Goal: Task Accomplishment & Management: Manage account settings

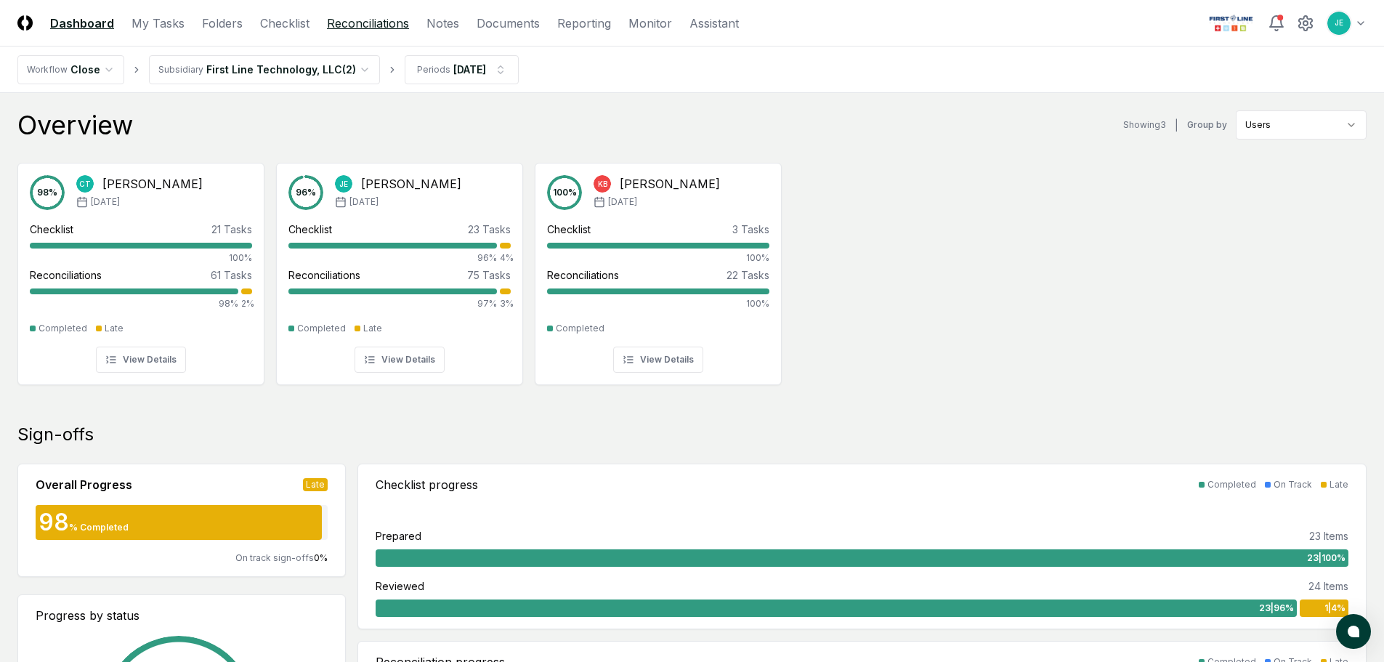
click at [376, 26] on link "Reconciliations" at bounding box center [368, 23] width 82 height 17
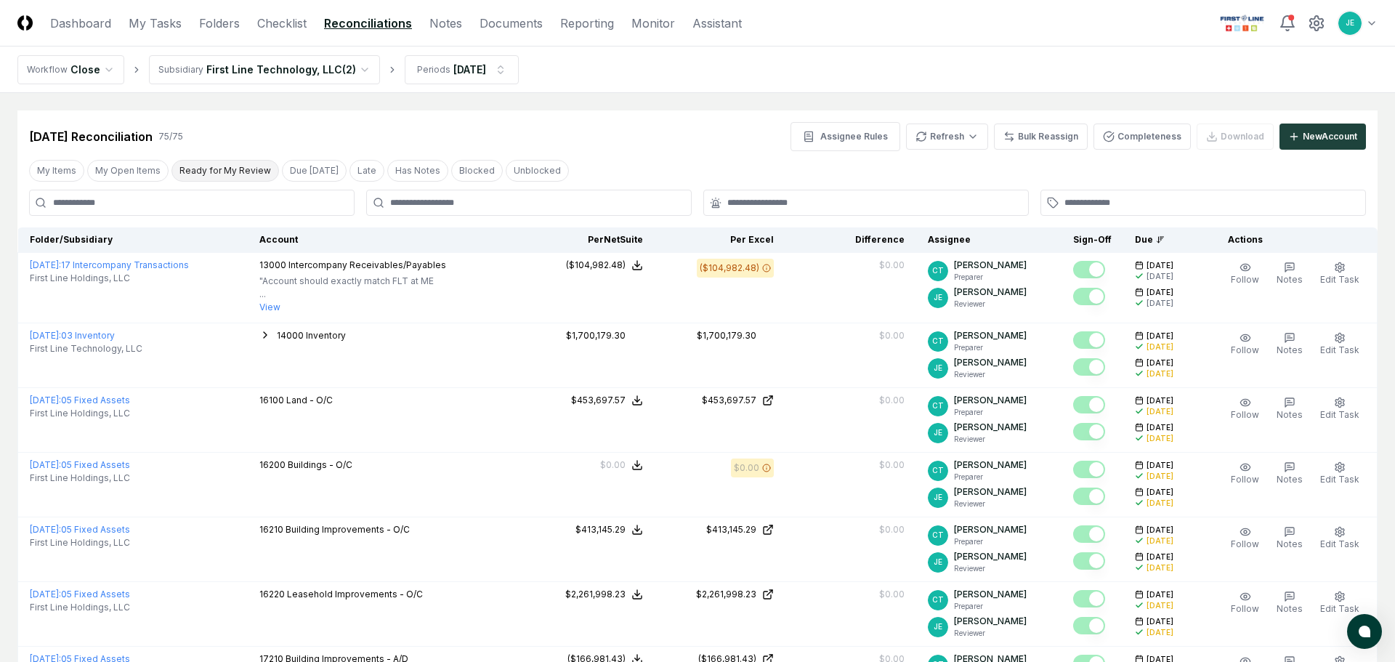
click at [232, 168] on button "Ready for My Review" at bounding box center [226, 171] width 108 height 22
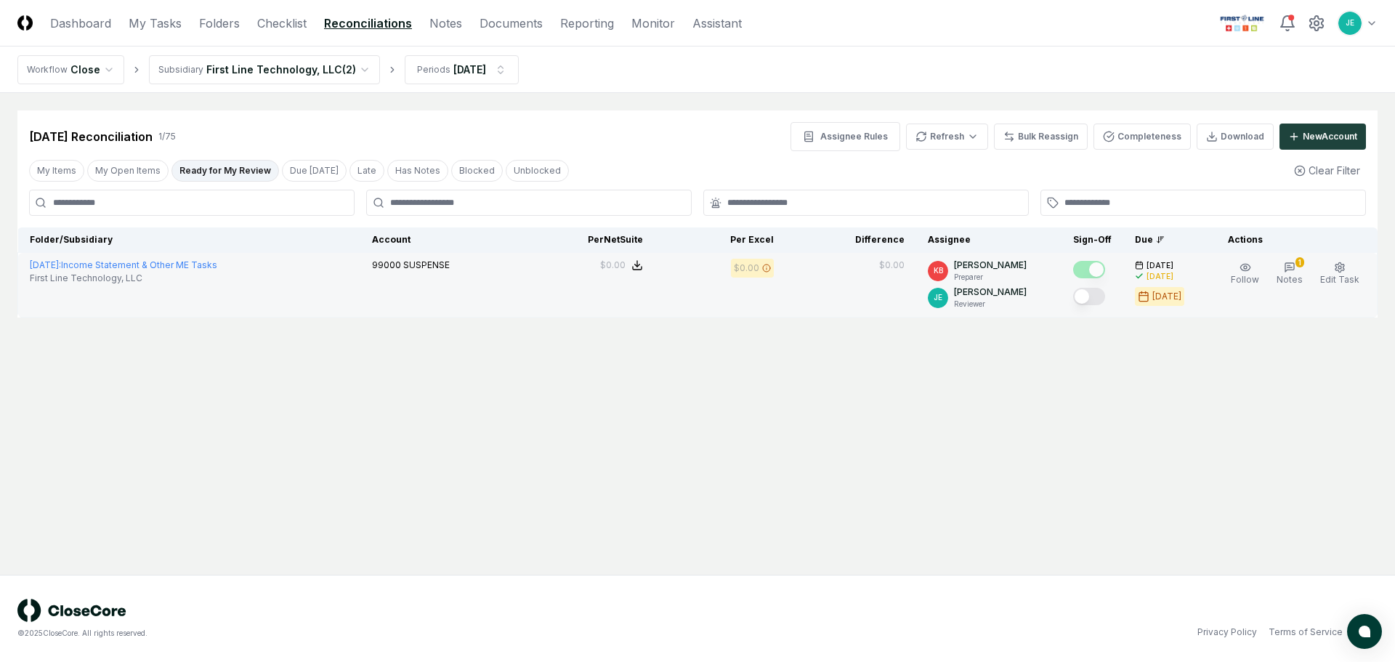
click at [1098, 299] on button "Mark complete" at bounding box center [1089, 296] width 32 height 17
click at [251, 119] on div "[DATE] Reconciliation 1 / 75 Assignee Rules Refresh Bulk Reassign Completeness …" at bounding box center [697, 130] width 1360 height 41
click at [281, 20] on link "Checklist" at bounding box center [281, 23] width 49 height 17
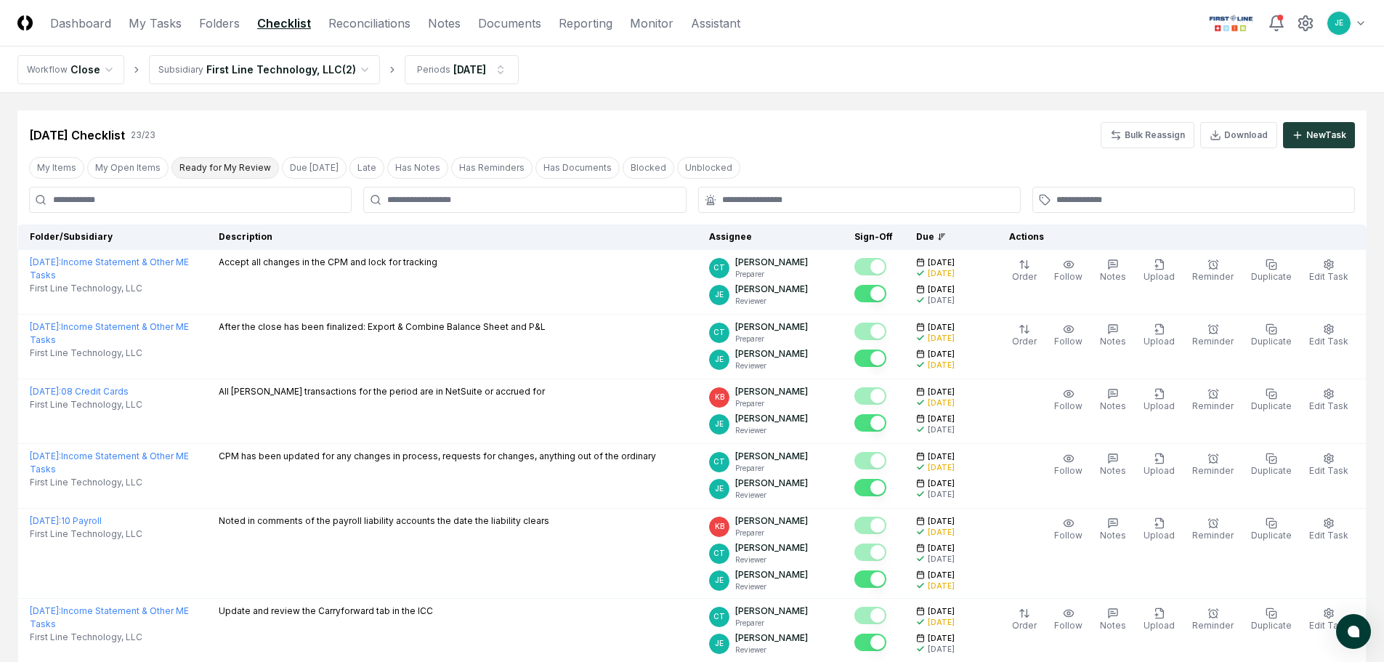
click at [209, 172] on button "Ready for My Review" at bounding box center [226, 168] width 108 height 22
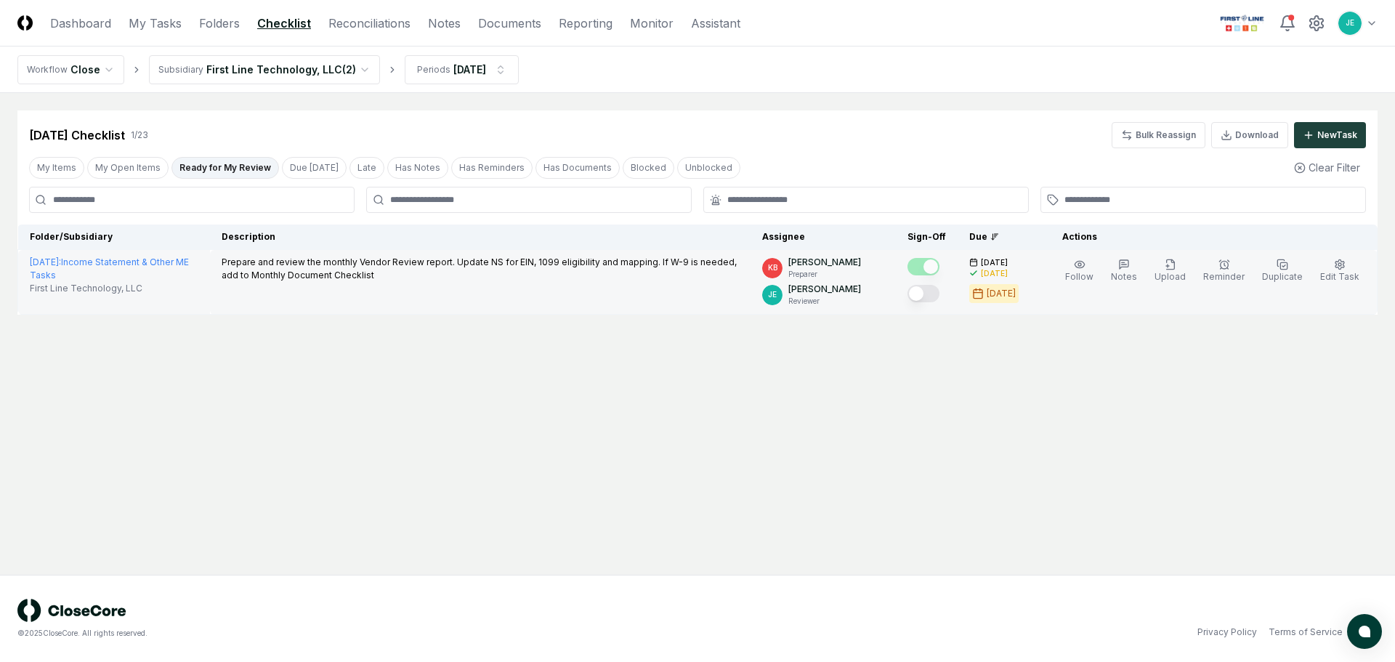
click at [937, 292] on button "Mark complete" at bounding box center [924, 293] width 32 height 17
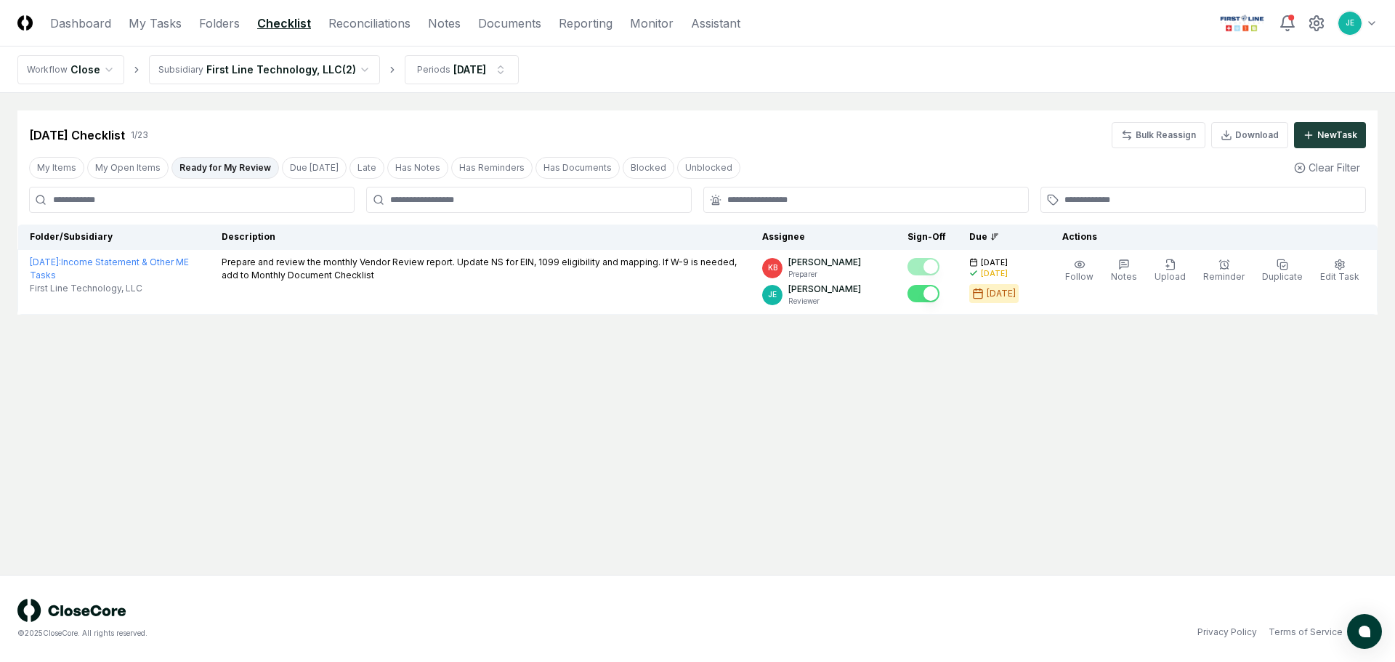
click at [826, 384] on main "Cancel Reassign [DATE] Checklist 1 / 23 Bulk Reassign Download New Task My Item…" at bounding box center [697, 334] width 1395 height 482
click at [78, 20] on link "Dashboard" at bounding box center [80, 23] width 61 height 17
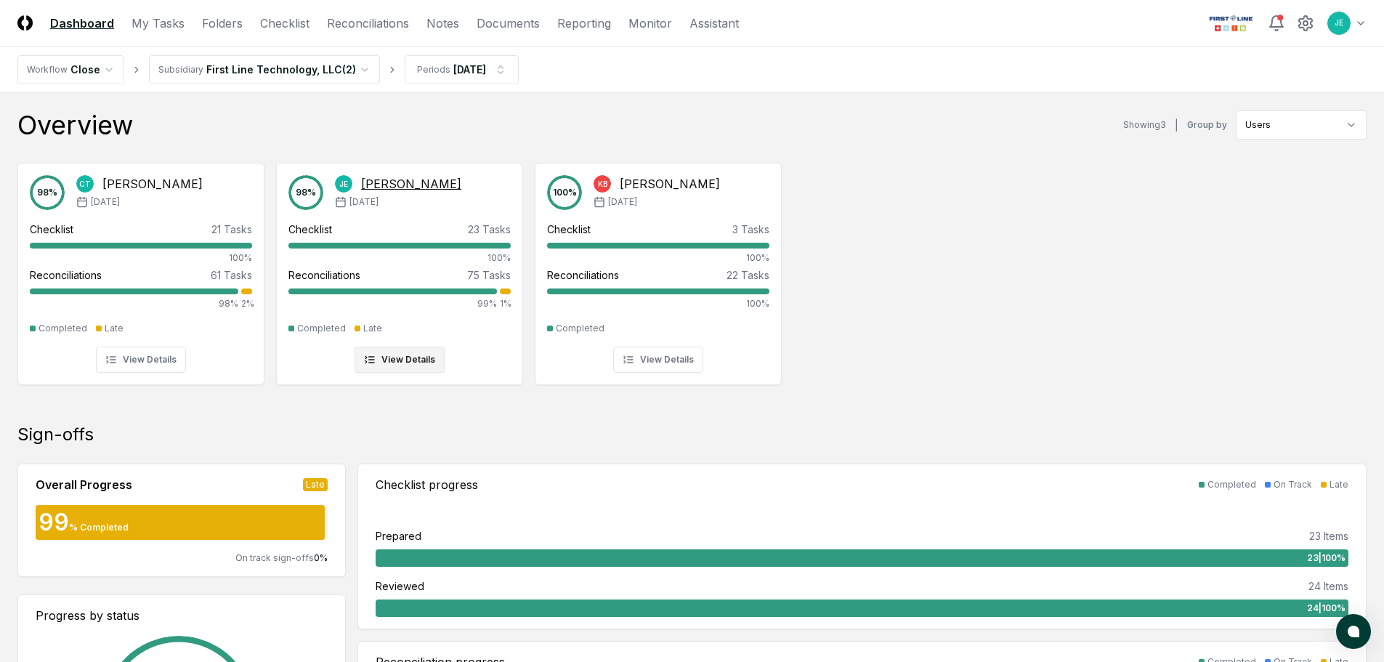
click at [404, 358] on button "View Details" at bounding box center [400, 360] width 90 height 26
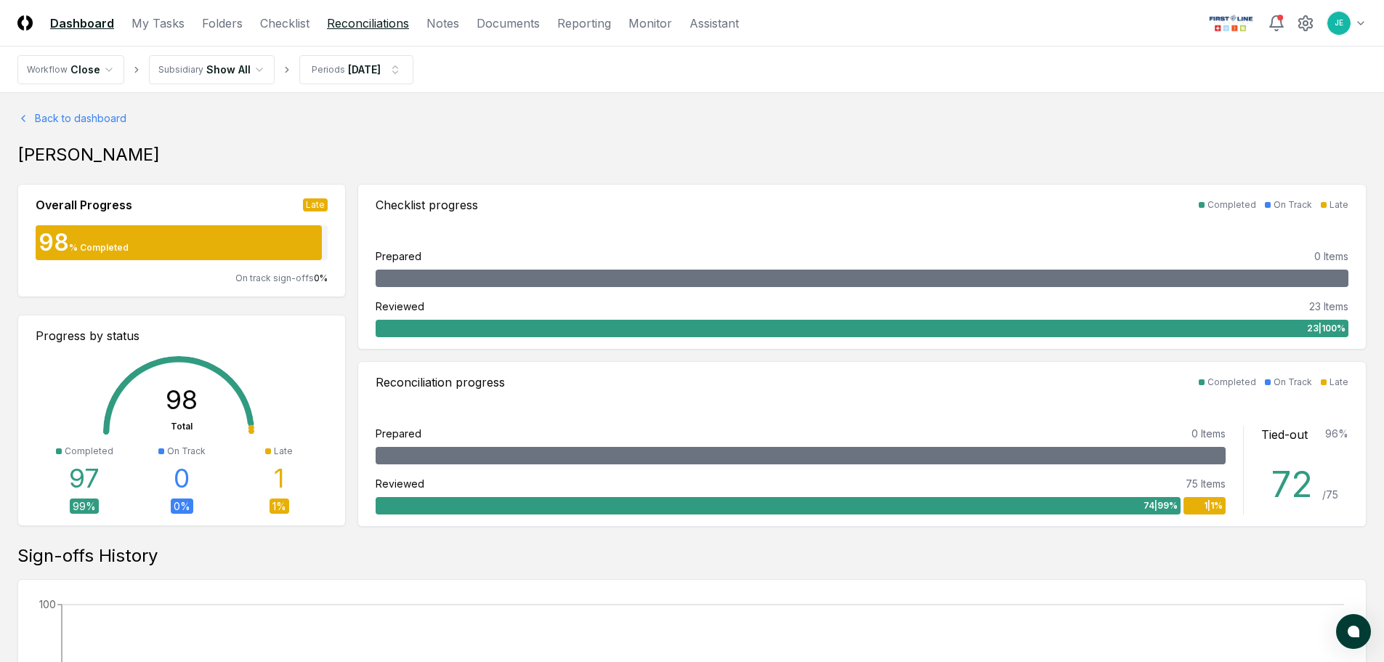
click at [376, 27] on link "Reconciliations" at bounding box center [368, 23] width 82 height 17
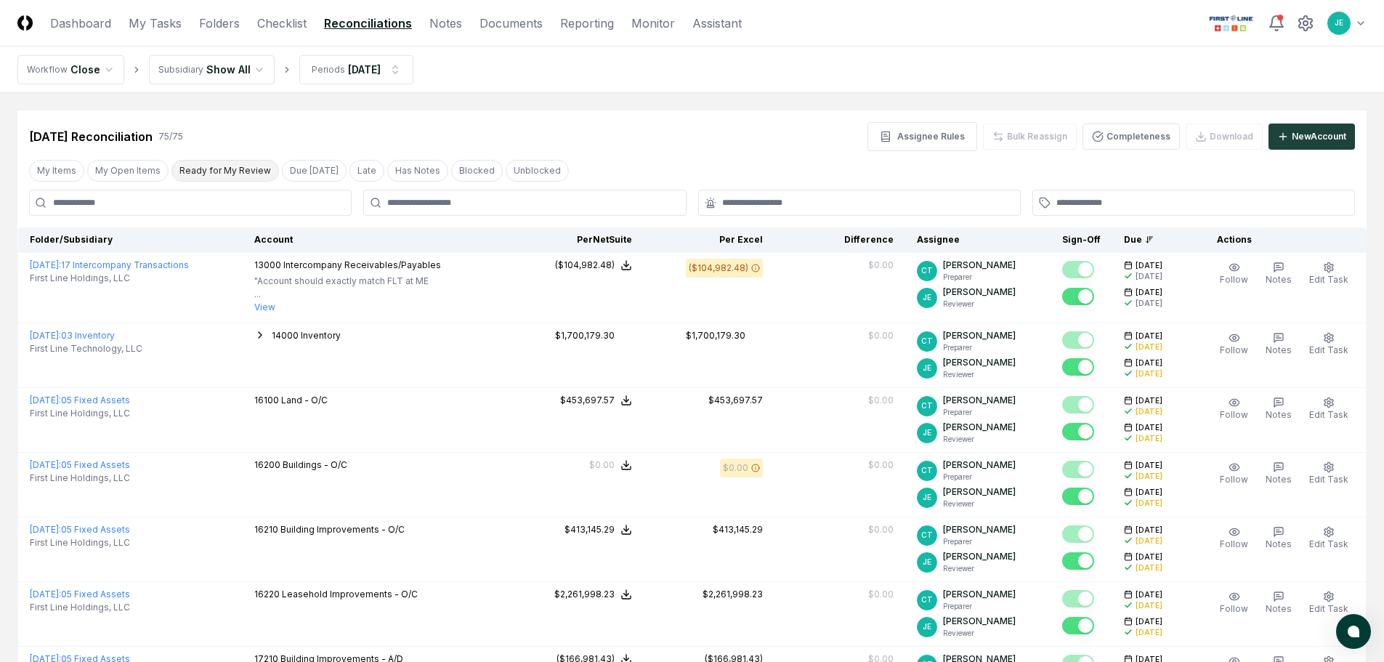
click at [246, 166] on button "Ready for My Review" at bounding box center [226, 171] width 108 height 22
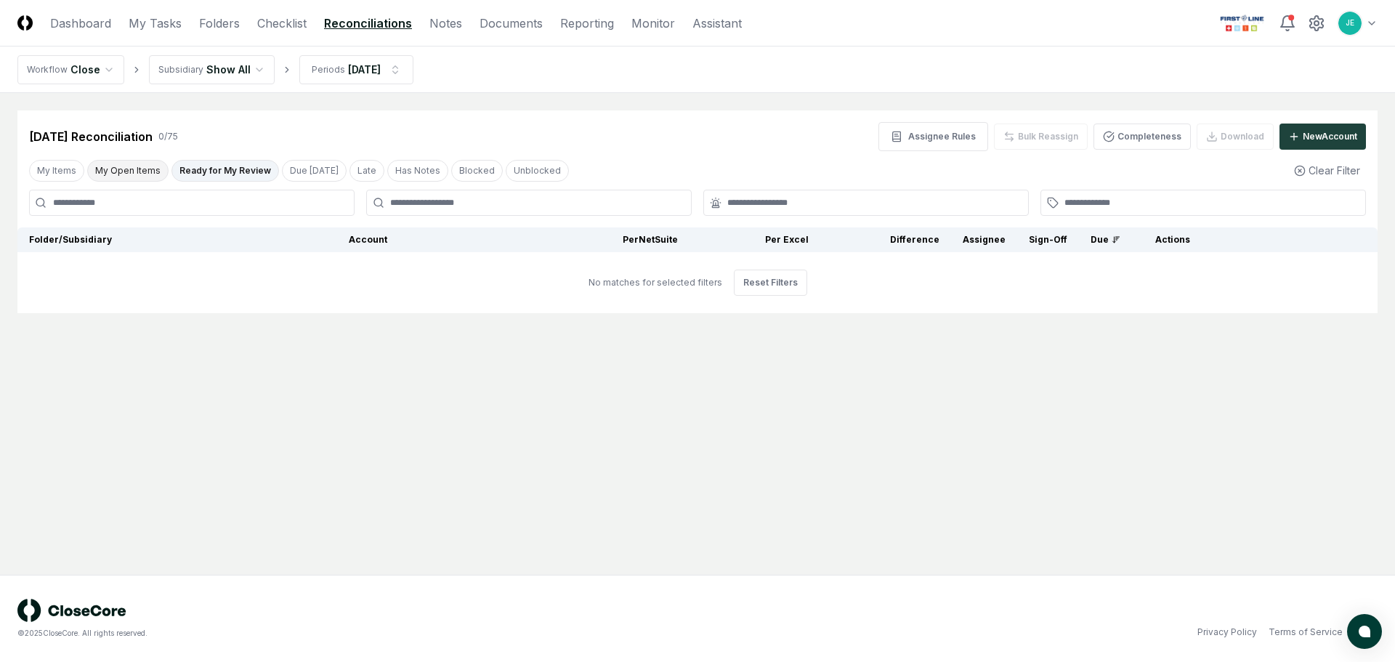
click at [144, 172] on button "My Open Items" at bounding box center [127, 171] width 81 height 22
